Goal: Find specific page/section

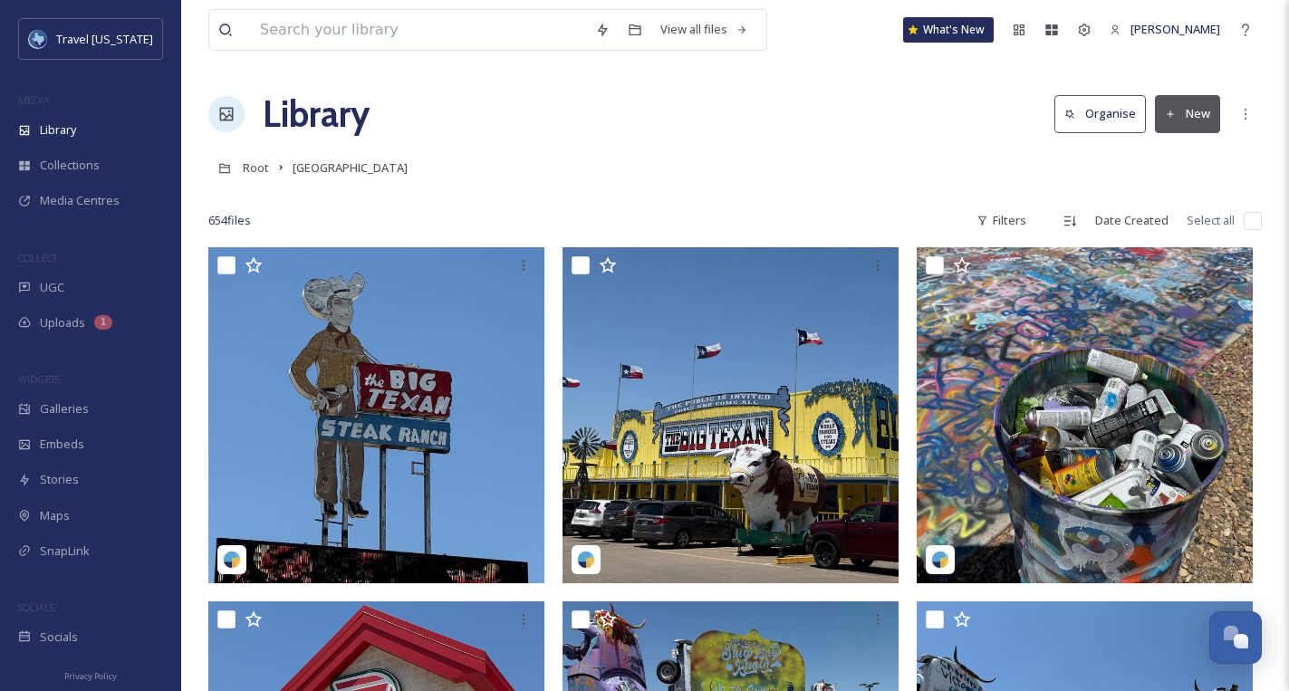
scroll to position [3510, 0]
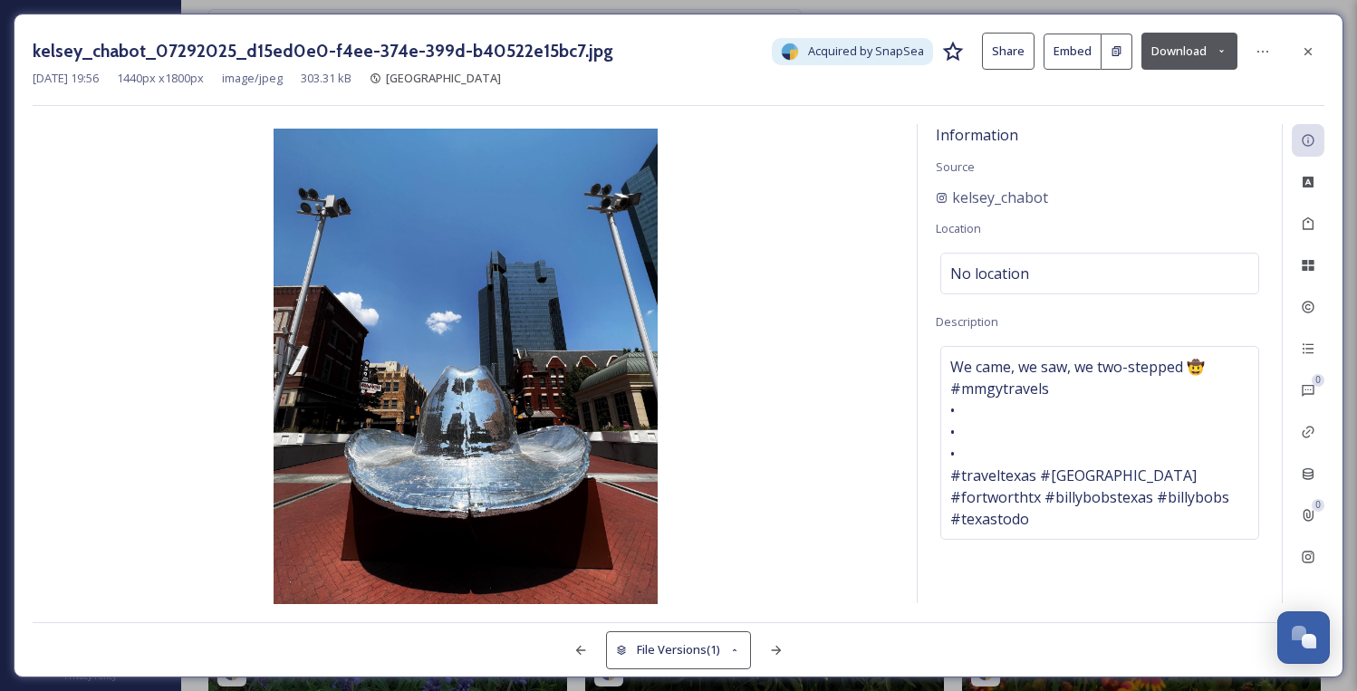
scroll to position [60319, 0]
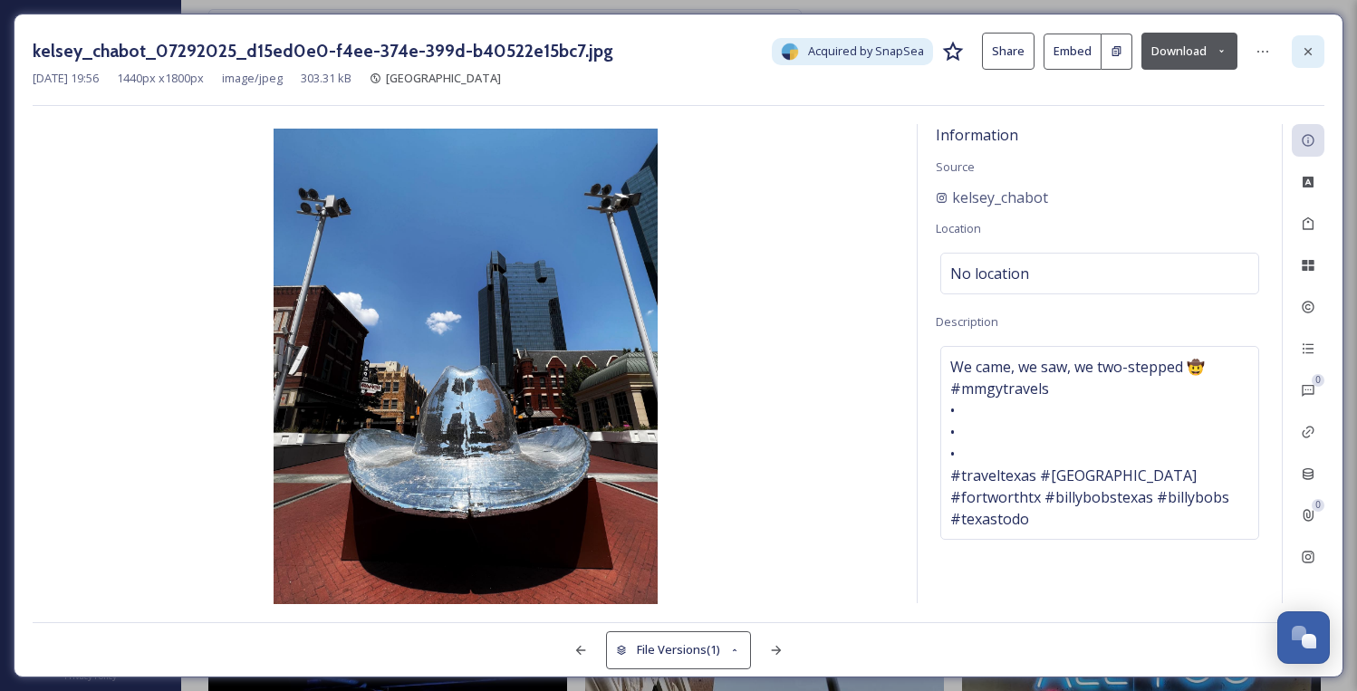
click at [1315, 58] on div at bounding box center [1308, 51] width 33 height 33
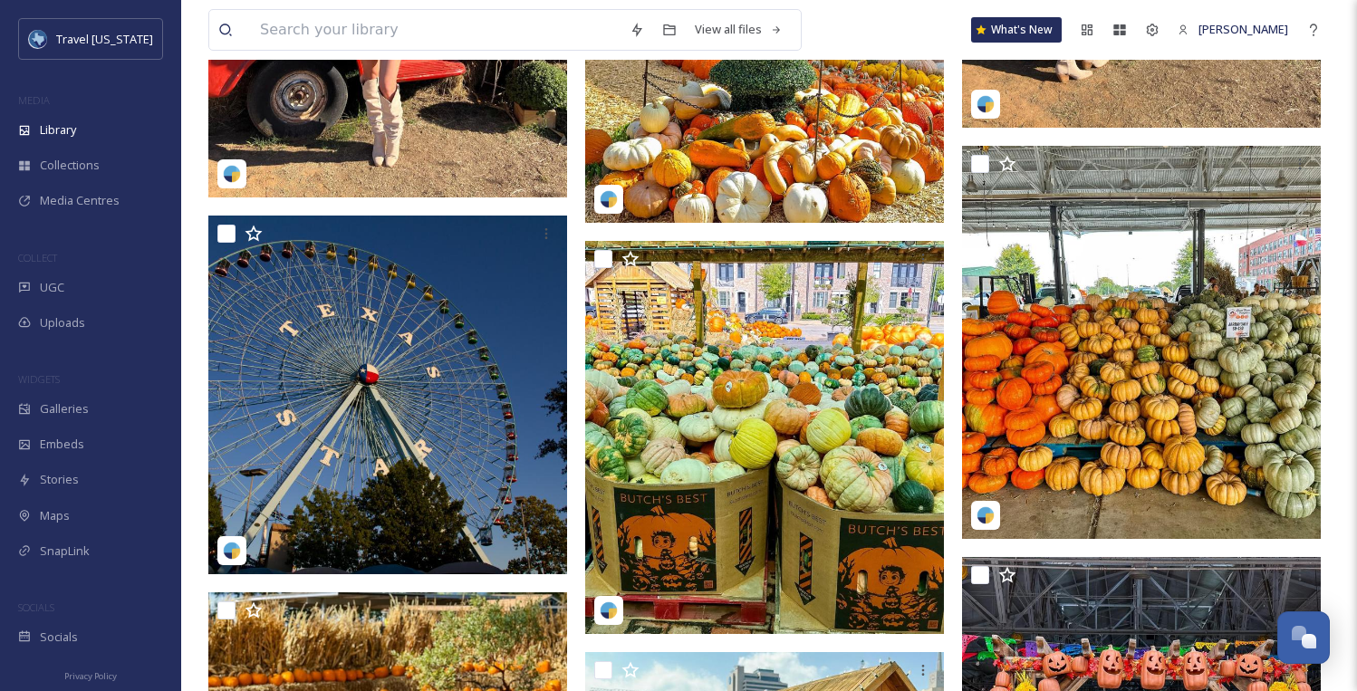
scroll to position [58128, 0]
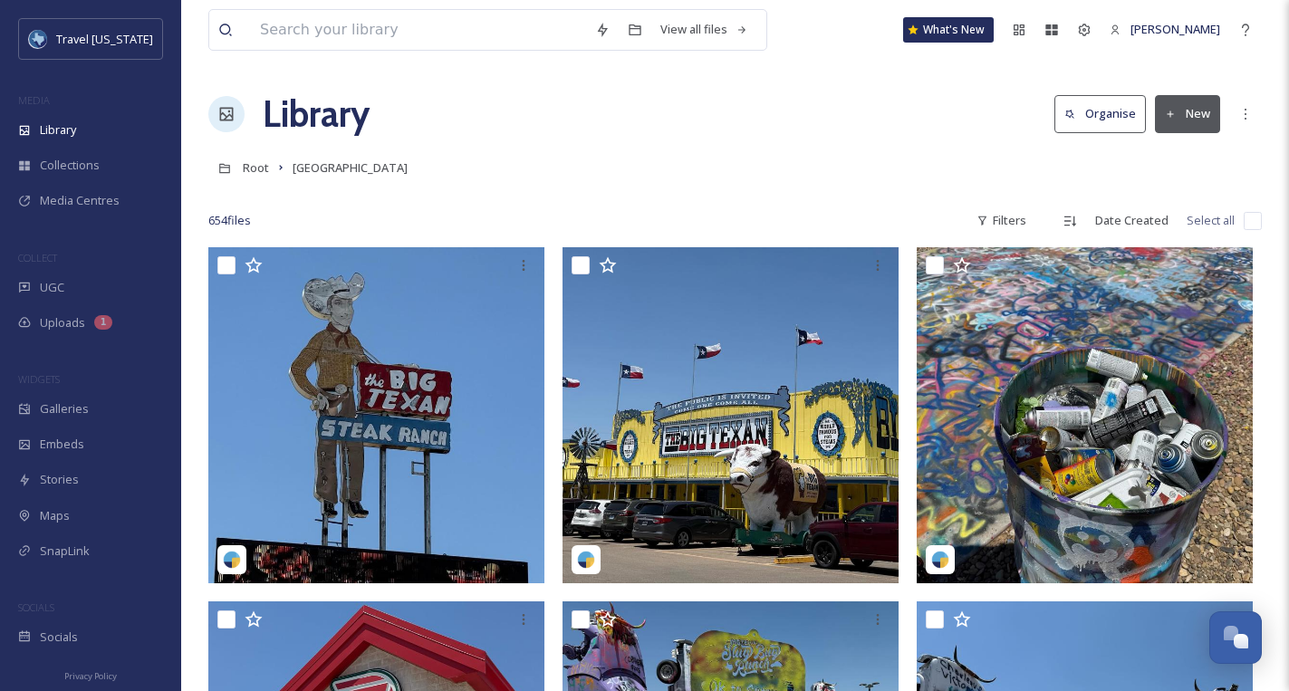
scroll to position [3510, 0]
